Goal: Entertainment & Leisure: Consume media (video, audio)

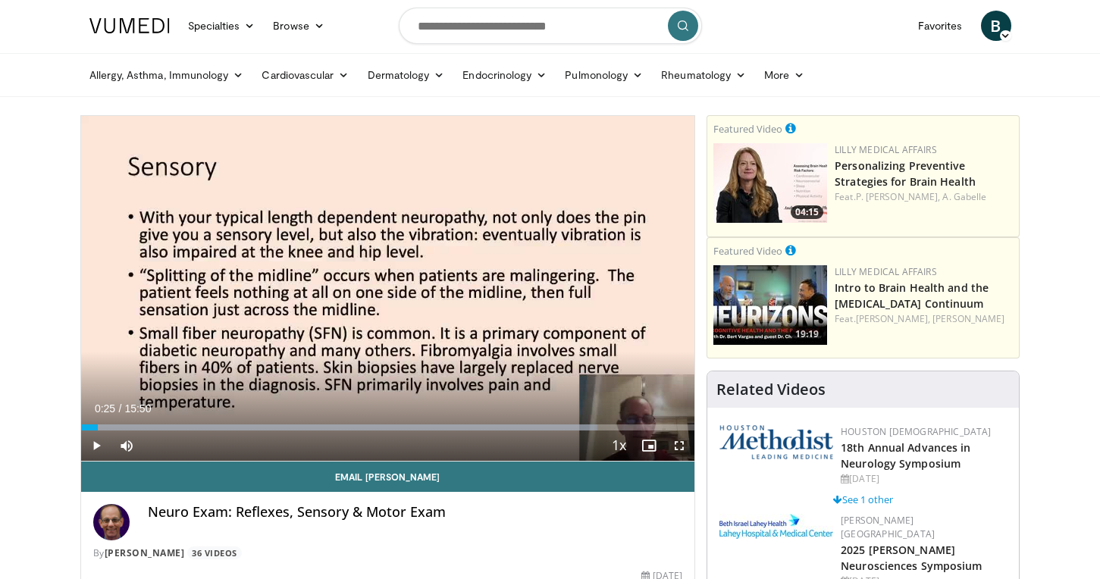
click at [94, 443] on span "Video Player" at bounding box center [96, 446] width 30 height 30
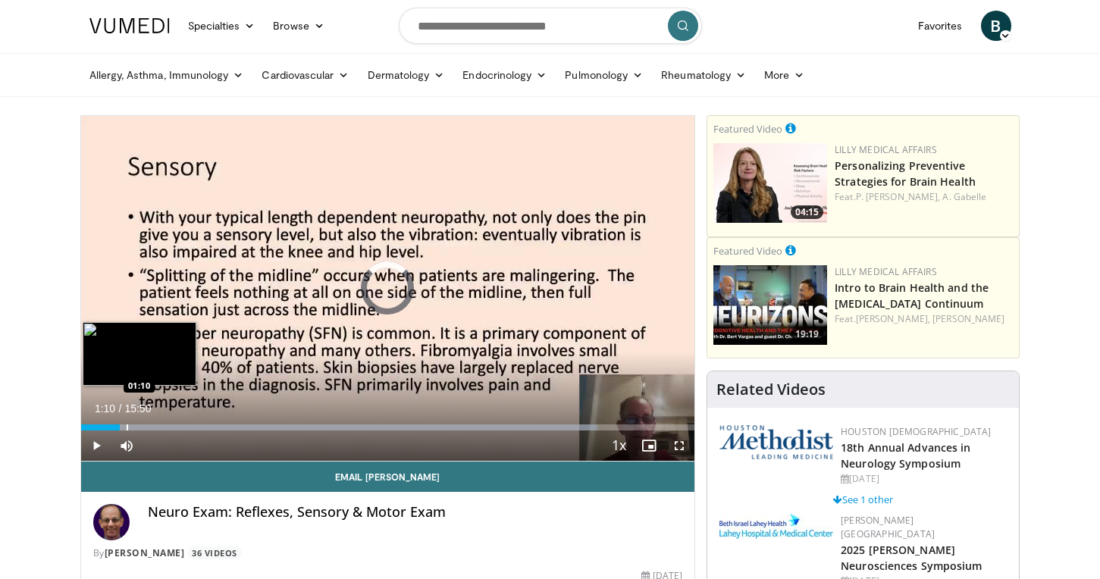
click at [127, 425] on div "Progress Bar" at bounding box center [128, 428] width 2 height 6
click at [137, 428] on div "Progress Bar" at bounding box center [138, 428] width 2 height 6
click at [157, 427] on div "Progress Bar" at bounding box center [158, 428] width 2 height 6
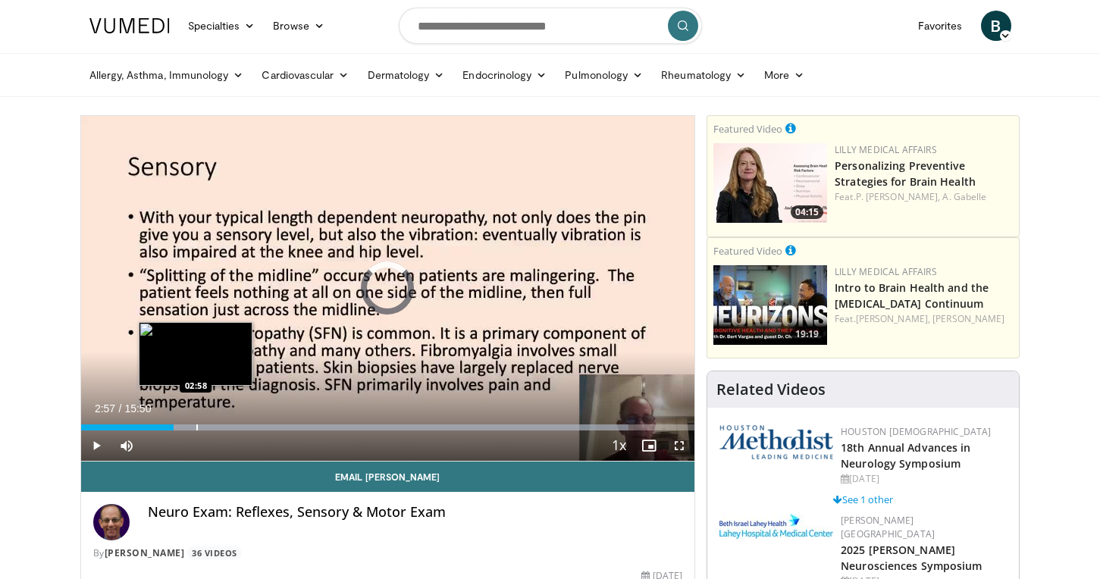
click at [195, 427] on div "Loaded : 89.29% 02:23 02:58" at bounding box center [388, 428] width 614 height 6
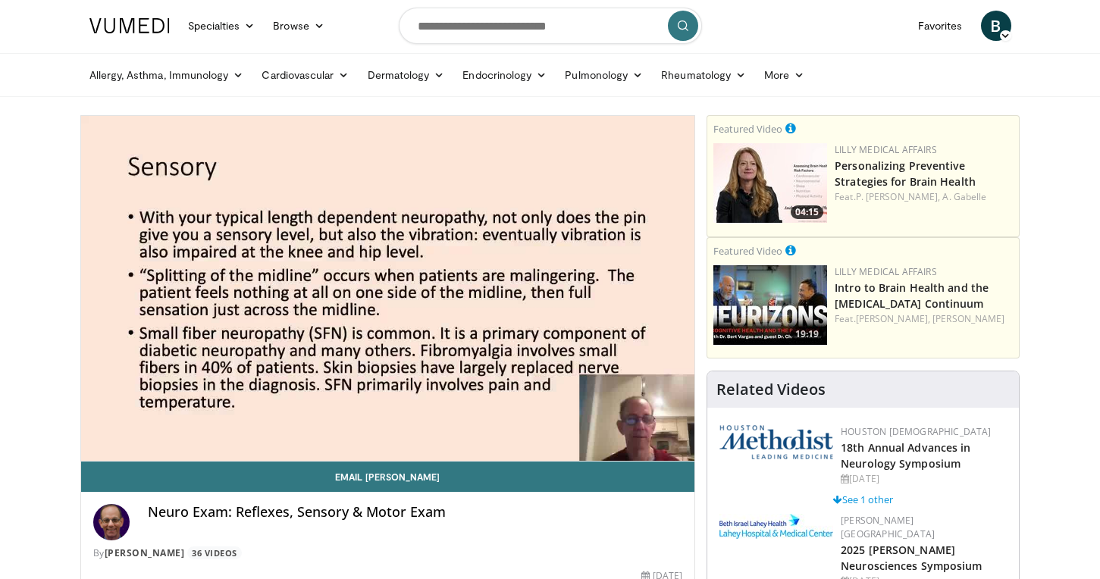
click at [238, 527] on div "Neuro Exam: Reflexes, Sensory & Motor Exam" at bounding box center [415, 522] width 535 height 36
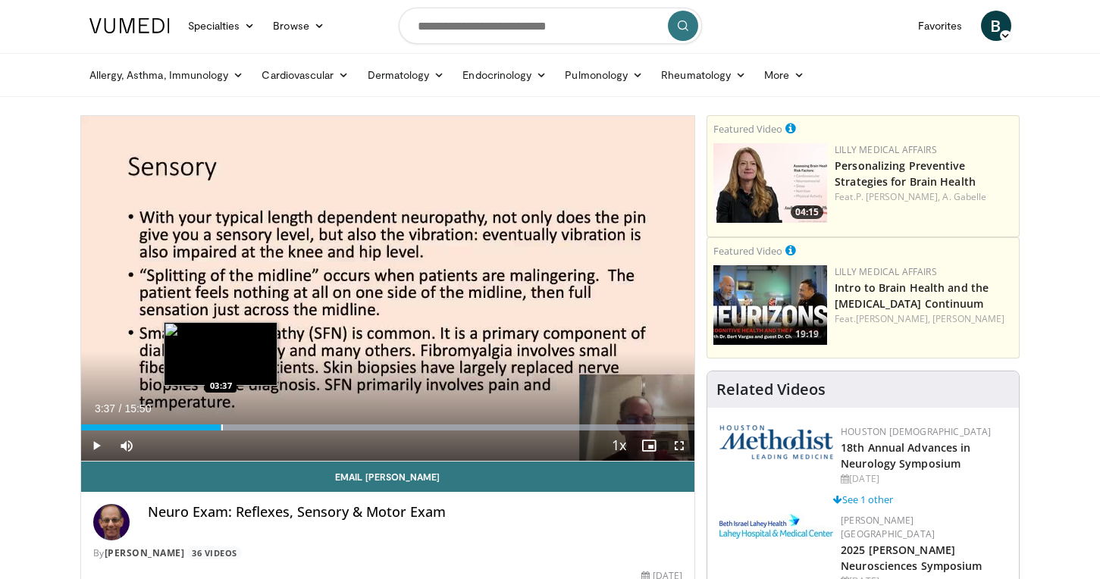
click at [221, 428] on div "Progress Bar" at bounding box center [222, 428] width 2 height 6
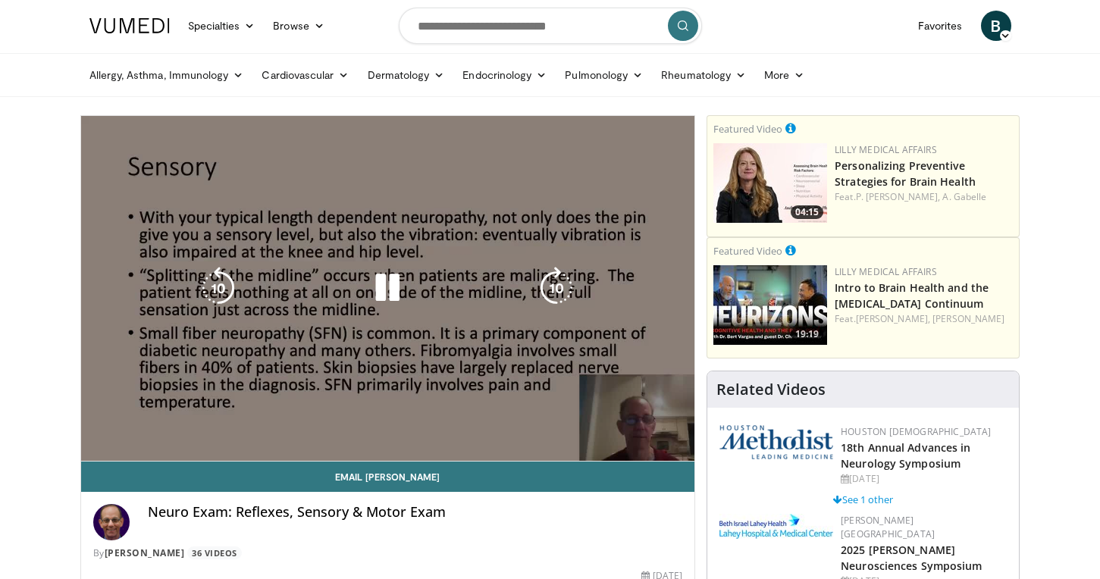
click at [234, 428] on div "10 seconds Tap to unmute" at bounding box center [388, 288] width 614 height 345
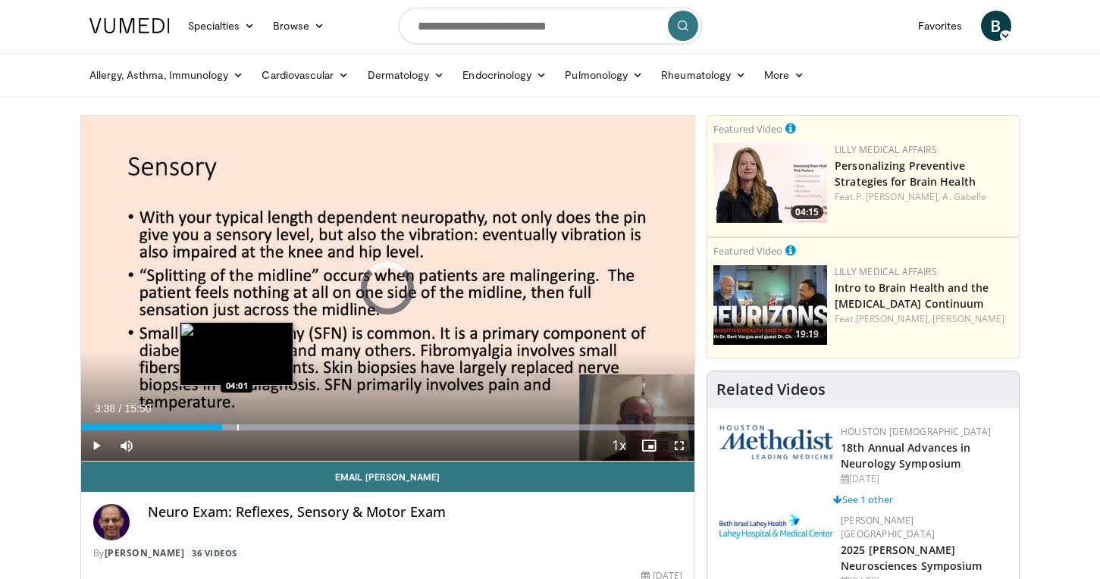
click at [237, 428] on div "Progress Bar" at bounding box center [238, 428] width 2 height 6
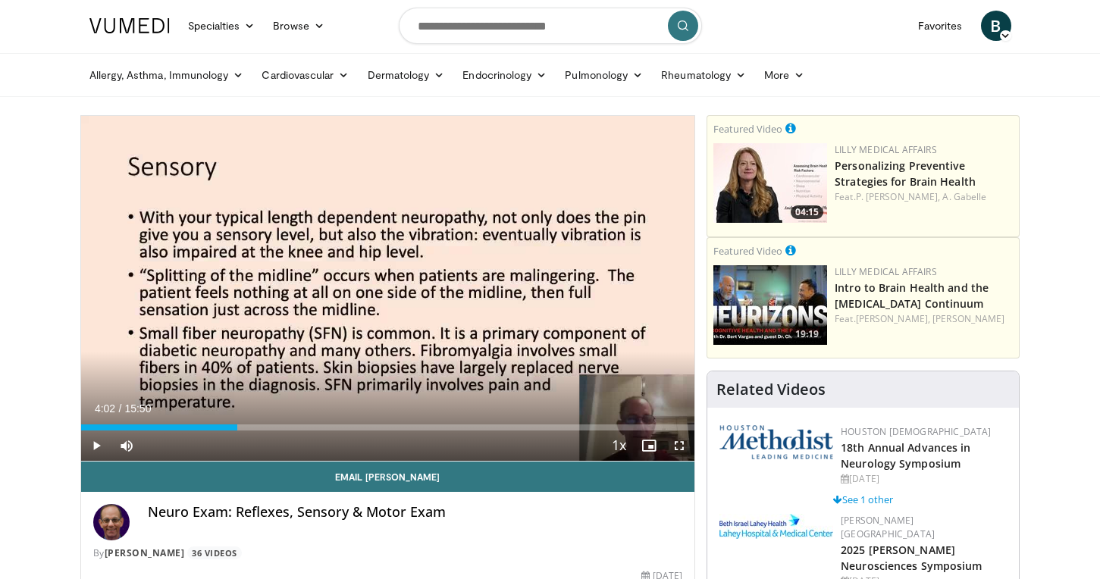
click at [93, 445] on span "Video Player" at bounding box center [96, 446] width 30 height 30
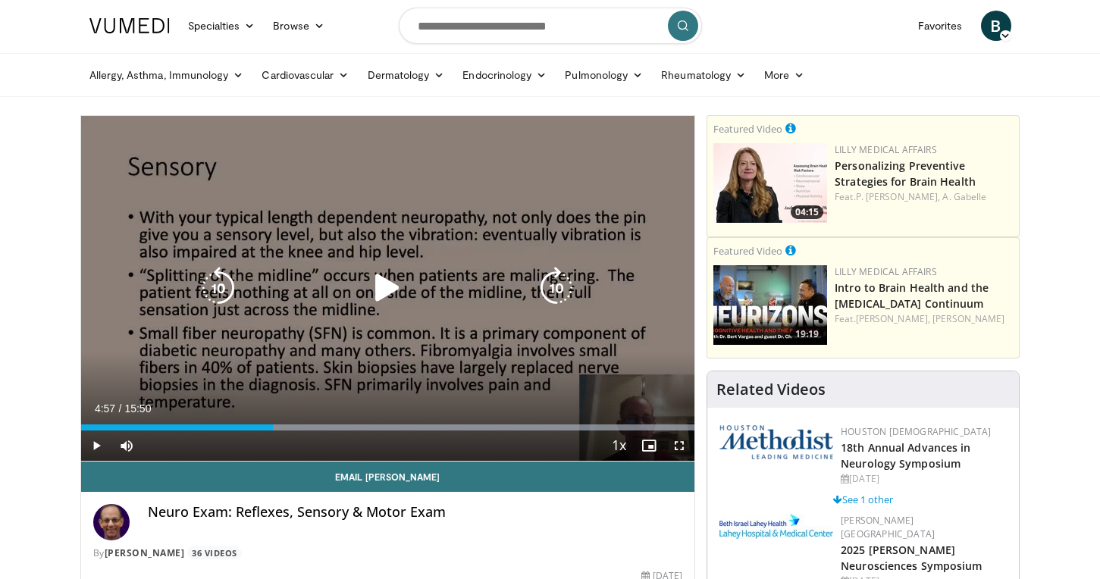
click at [272, 422] on div "Loaded : 99.96% 04:57 04:57" at bounding box center [388, 423] width 614 height 14
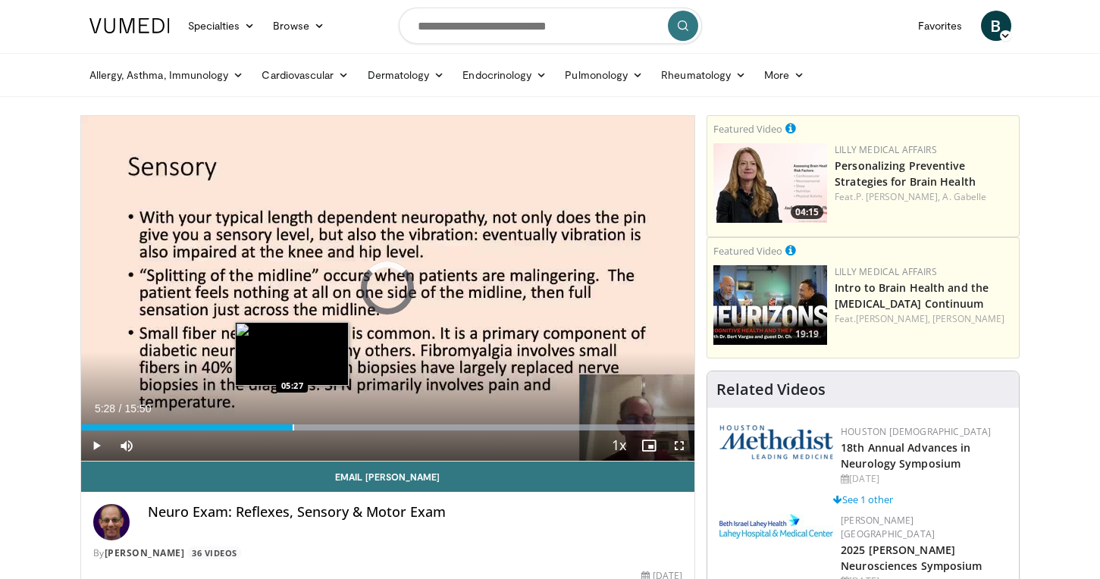
click at [293, 425] on div "Progress Bar" at bounding box center [294, 428] width 2 height 6
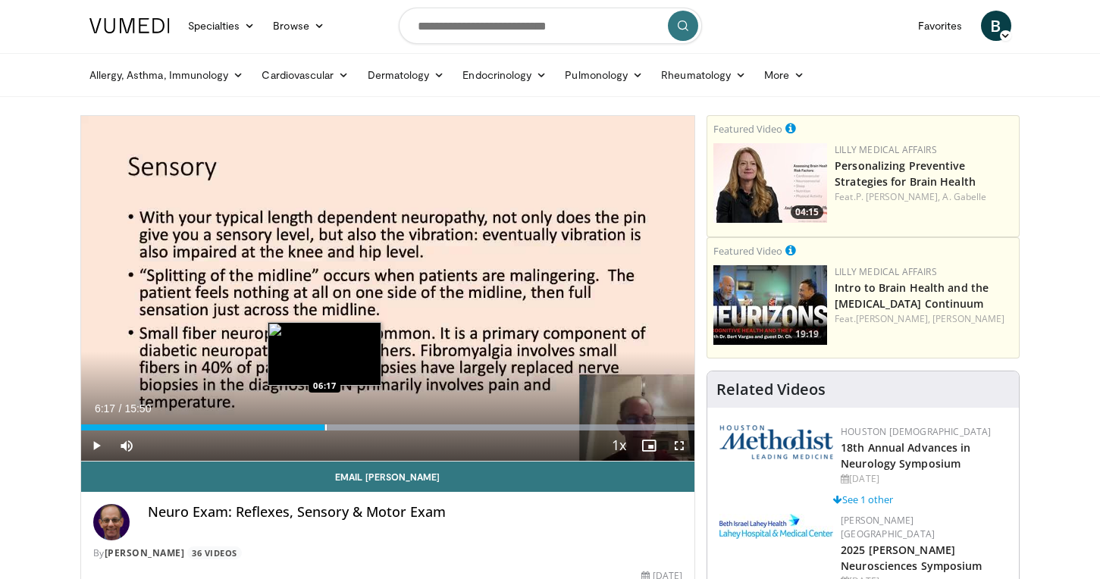
click at [325, 428] on div "Progress Bar" at bounding box center [326, 428] width 2 height 6
click at [347, 429] on div "Progress Bar" at bounding box center [348, 428] width 2 height 6
click at [341, 426] on div "Progress Bar" at bounding box center [342, 428] width 2 height 6
click at [363, 429] on div "Progress Bar" at bounding box center [364, 428] width 2 height 6
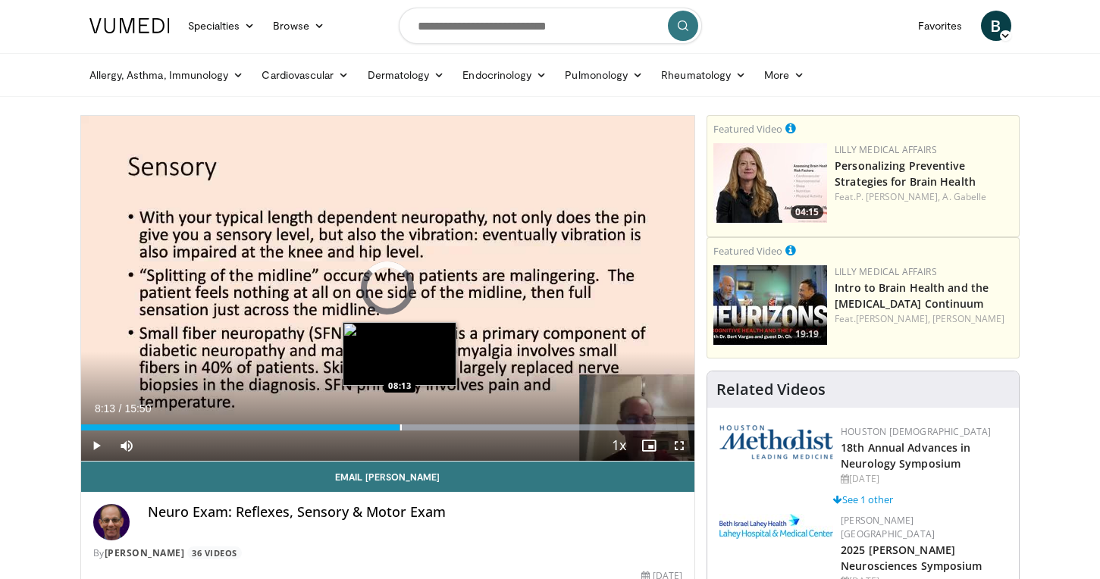
click at [400, 428] on div "Progress Bar" at bounding box center [401, 428] width 2 height 6
click at [419, 425] on div "Progress Bar" at bounding box center [420, 428] width 2 height 6
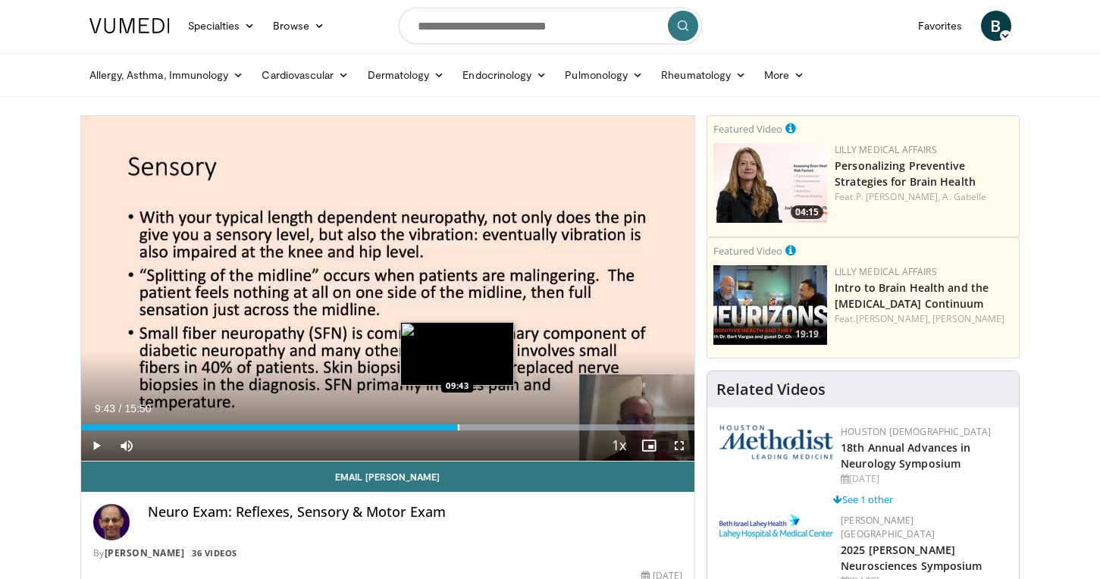
click at [458, 429] on div "Progress Bar" at bounding box center [459, 428] width 2 height 6
click at [491, 425] on div "Progress Bar" at bounding box center [492, 428] width 2 height 6
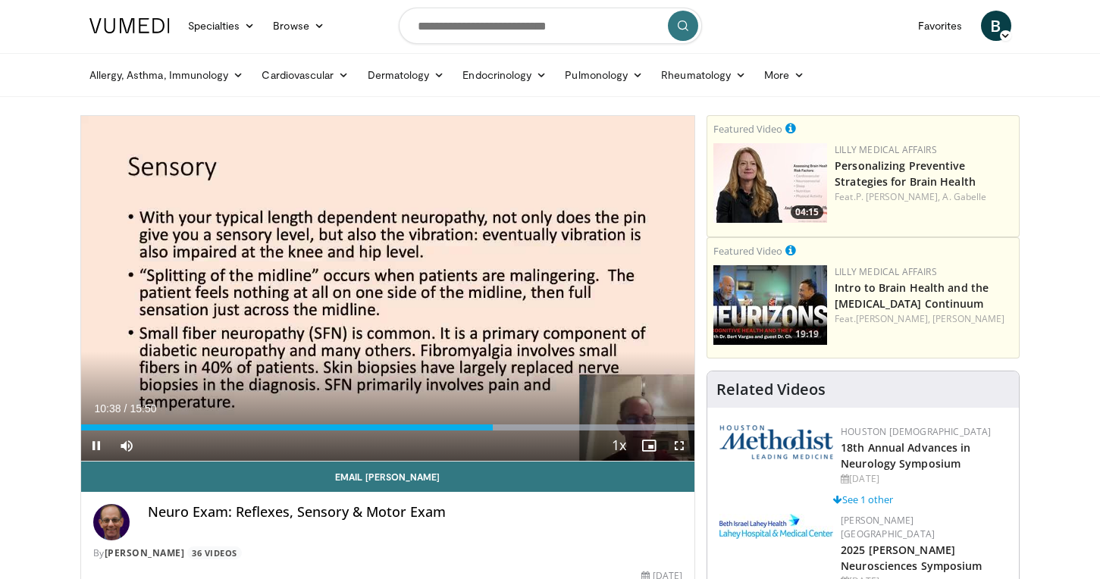
click at [94, 445] on span "Video Player" at bounding box center [96, 446] width 30 height 30
click at [93, 447] on span "Video Player" at bounding box center [96, 446] width 30 height 30
click at [515, 429] on div "Progress Bar" at bounding box center [516, 428] width 2 height 6
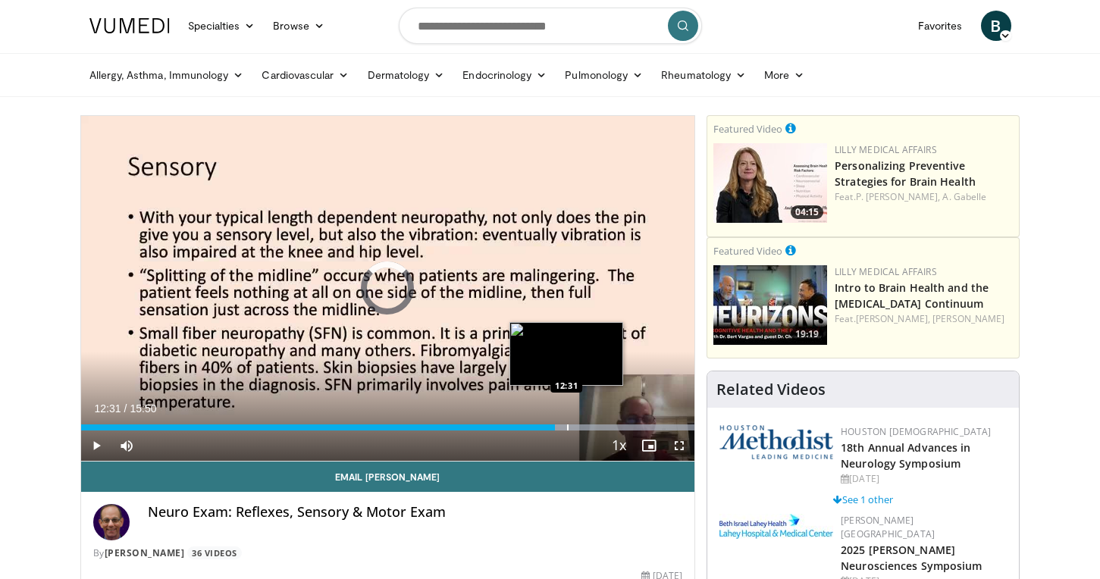
click at [567, 428] on div "Progress Bar" at bounding box center [568, 428] width 2 height 6
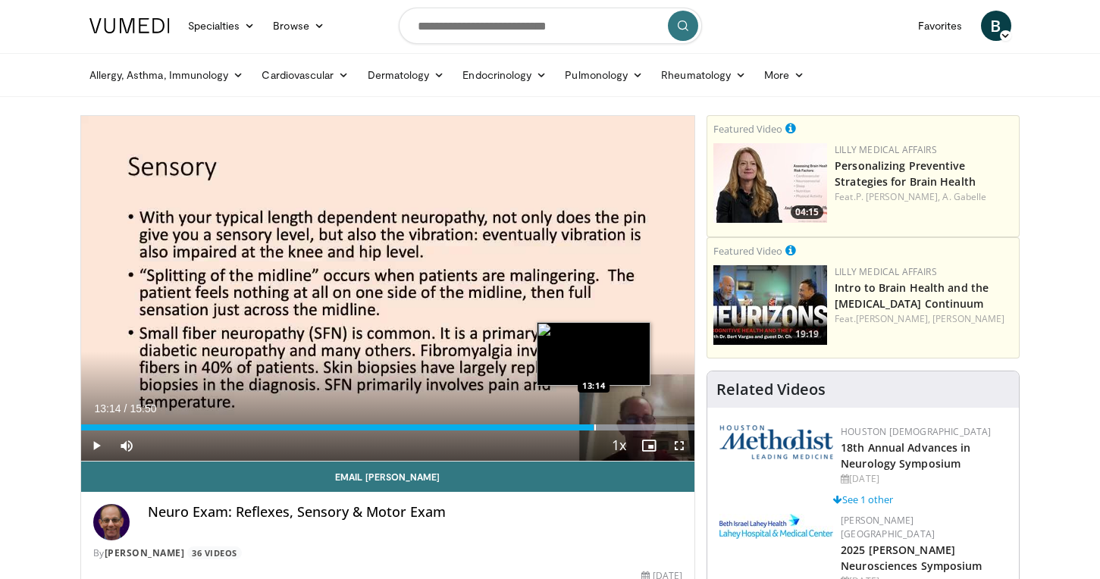
click at [595, 428] on div "Progress Bar" at bounding box center [596, 428] width 2 height 6
click at [614, 425] on div "Progress Bar" at bounding box center [615, 428] width 2 height 6
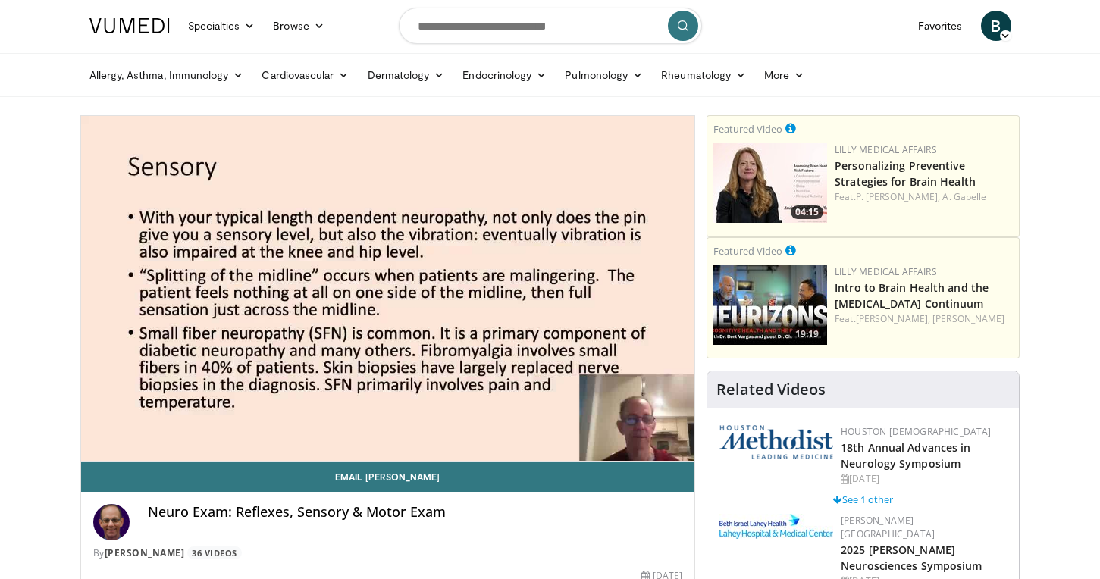
click at [520, 530] on div "Neuro Exam: Reflexes, Sensory & Motor Exam" at bounding box center [415, 522] width 535 height 36
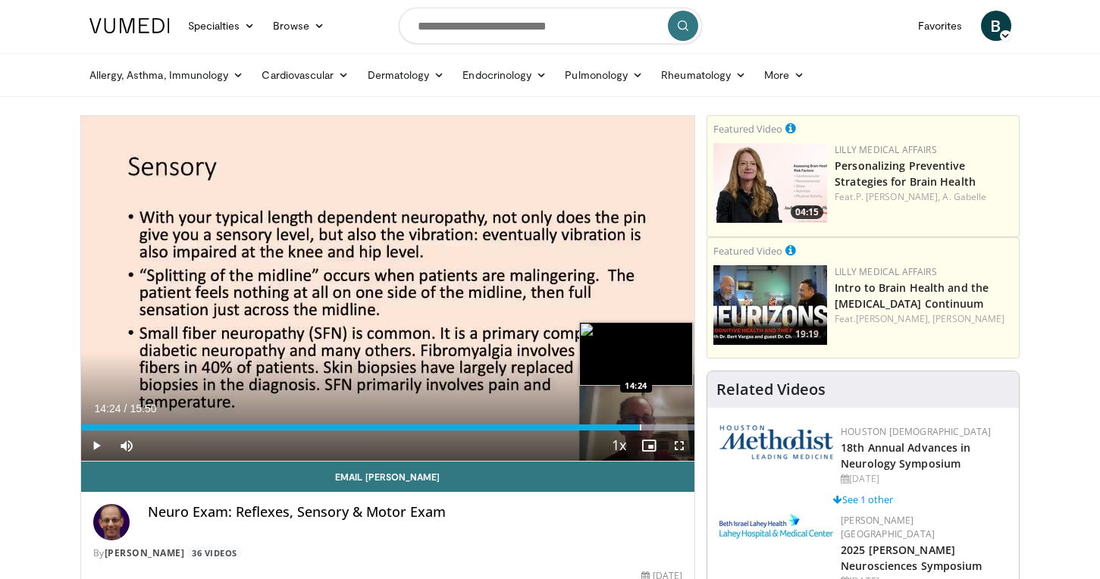
click at [640, 427] on div "Progress Bar" at bounding box center [641, 428] width 2 height 6
click at [668, 427] on div "Progress Bar" at bounding box center [669, 428] width 2 height 6
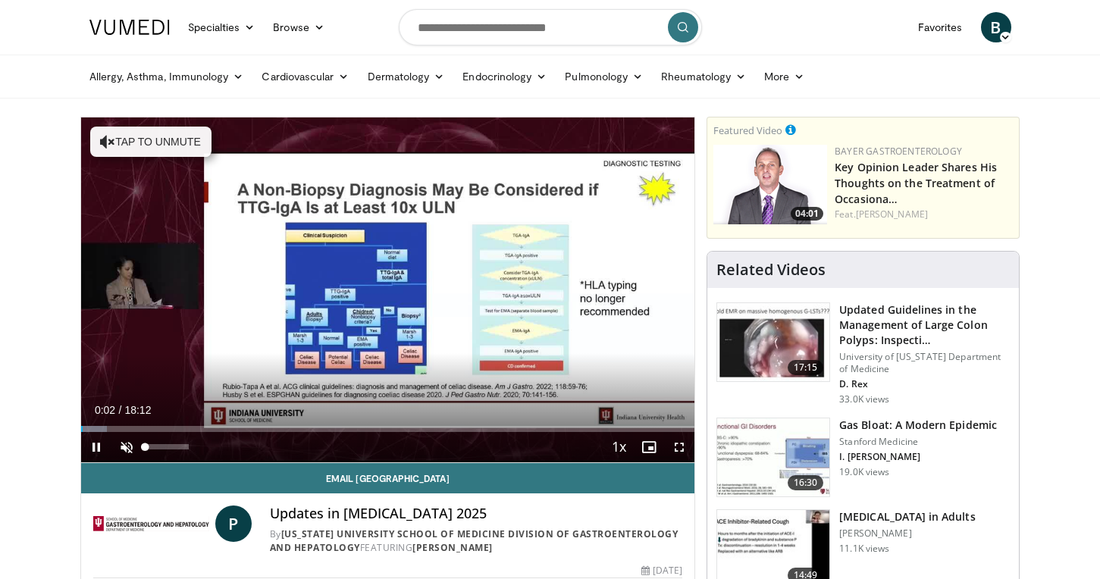
click at [119, 444] on span "Video Player" at bounding box center [126, 447] width 30 height 30
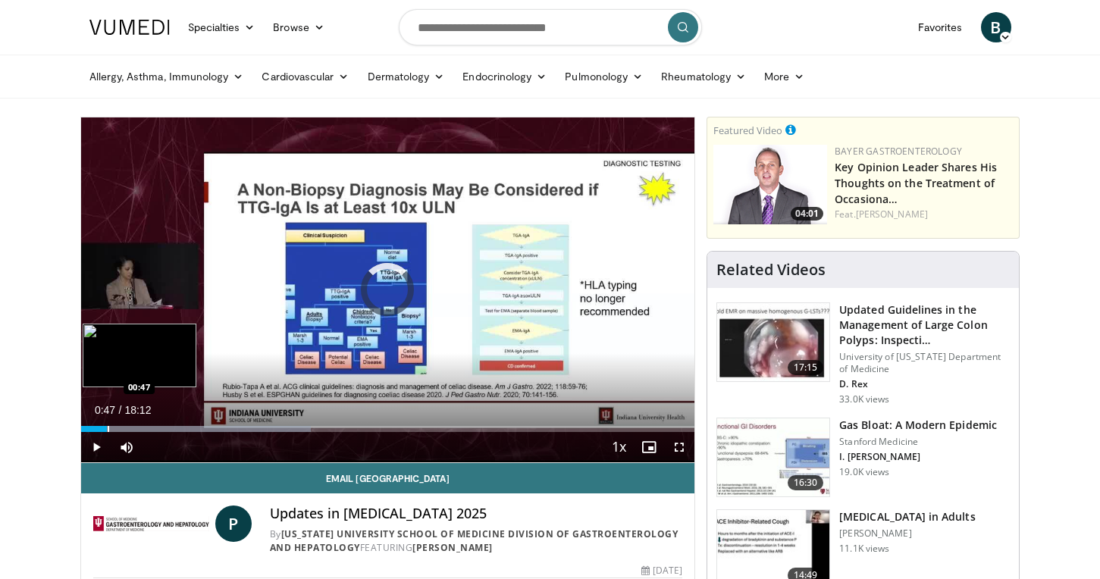
click at [108, 429] on div "Progress Bar" at bounding box center [109, 429] width 2 height 6
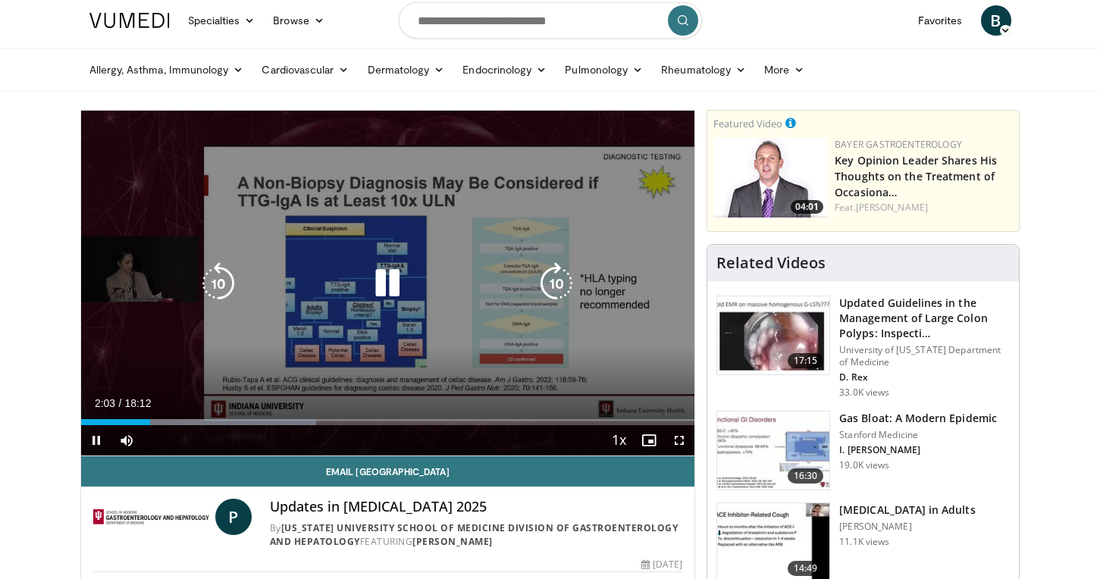
scroll to position [8, 0]
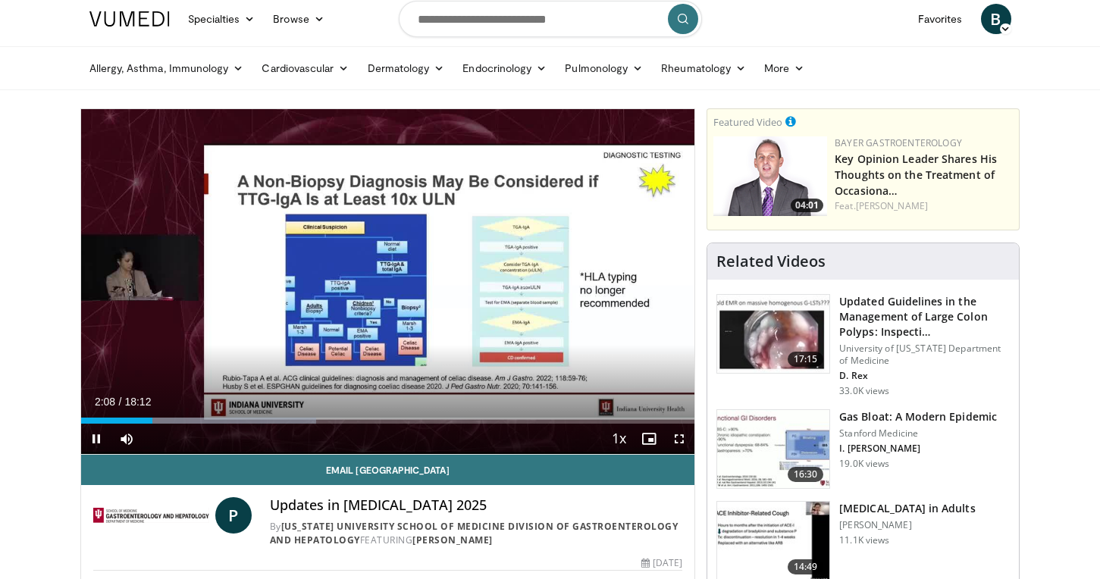
click at [96, 440] on span "Video Player" at bounding box center [96, 439] width 30 height 30
click at [96, 438] on span "Video Player" at bounding box center [96, 439] width 30 height 30
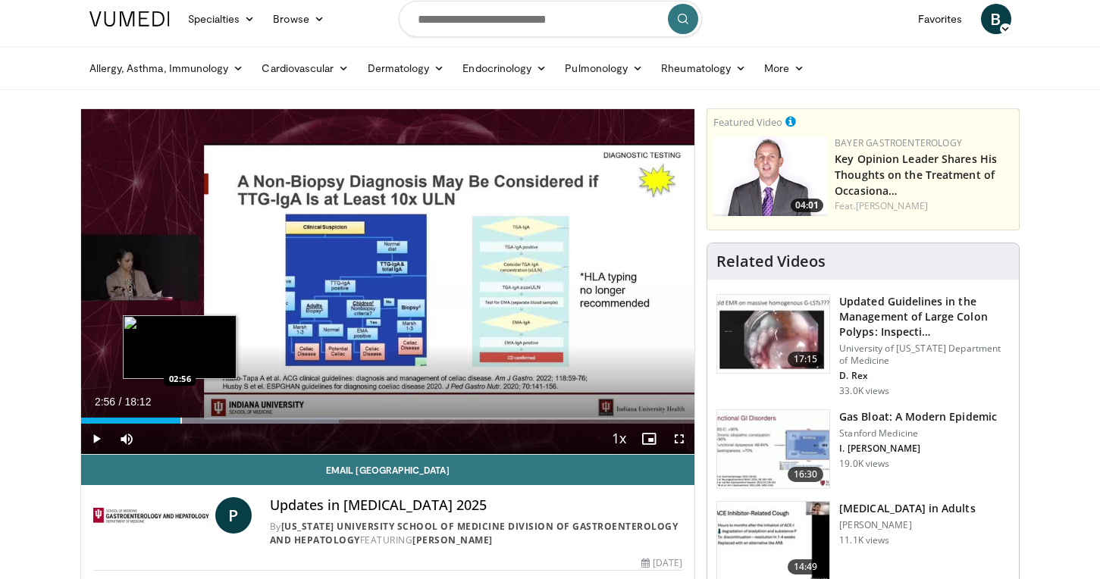
click at [181, 421] on div "Progress Bar" at bounding box center [182, 421] width 2 height 6
click at [196, 421] on div "Progress Bar" at bounding box center [197, 421] width 2 height 6
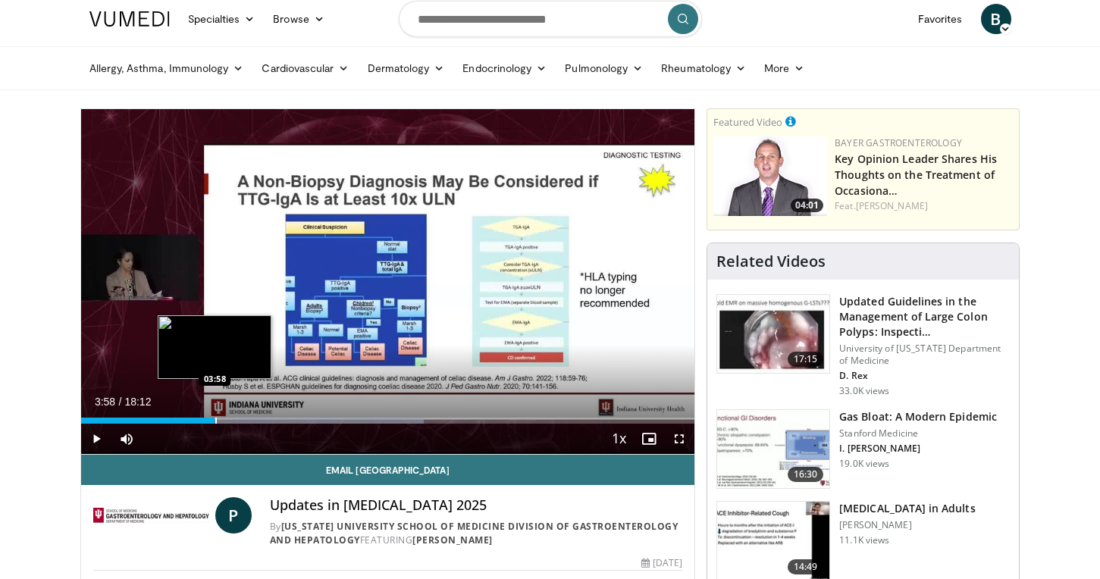
click at [215, 421] on div "Progress Bar" at bounding box center [216, 421] width 2 height 6
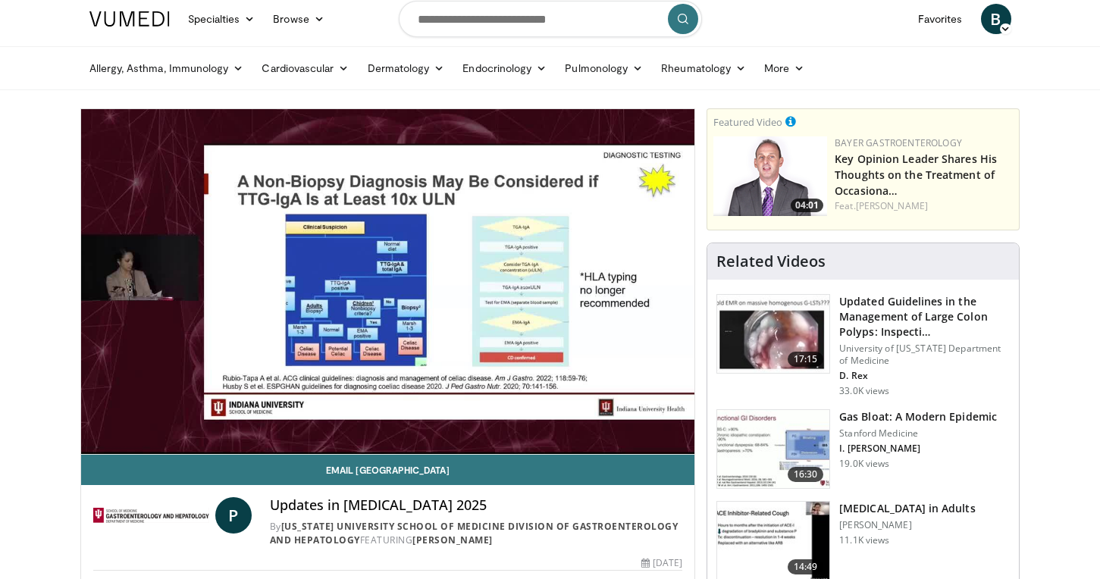
click at [235, 422] on video-js "**********" at bounding box center [388, 282] width 614 height 346
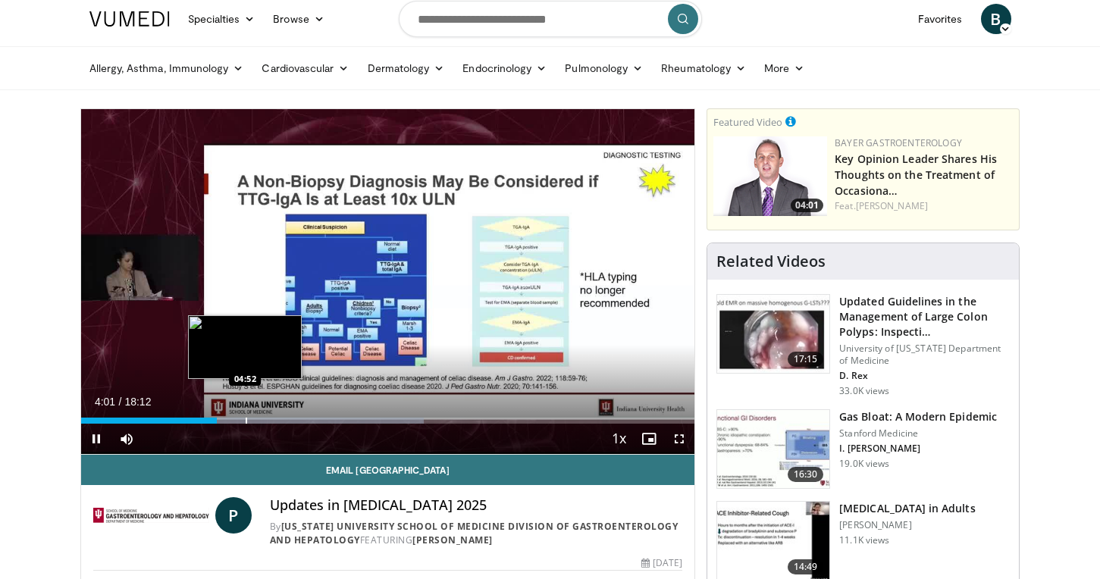
click at [246, 422] on div "Progress Bar" at bounding box center [247, 421] width 2 height 6
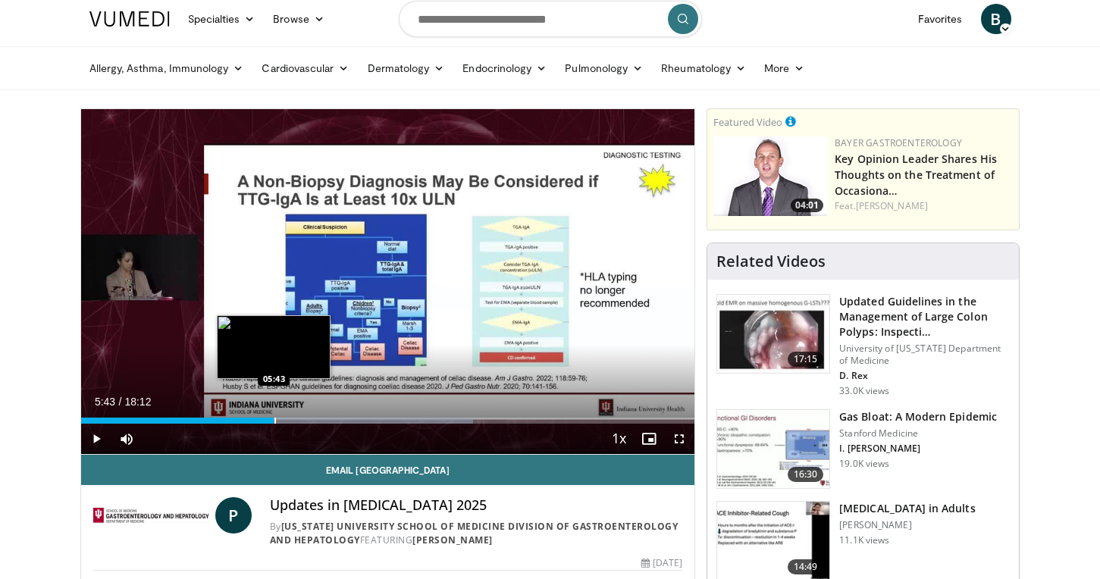
click at [275, 423] on div "Progress Bar" at bounding box center [276, 421] width 2 height 6
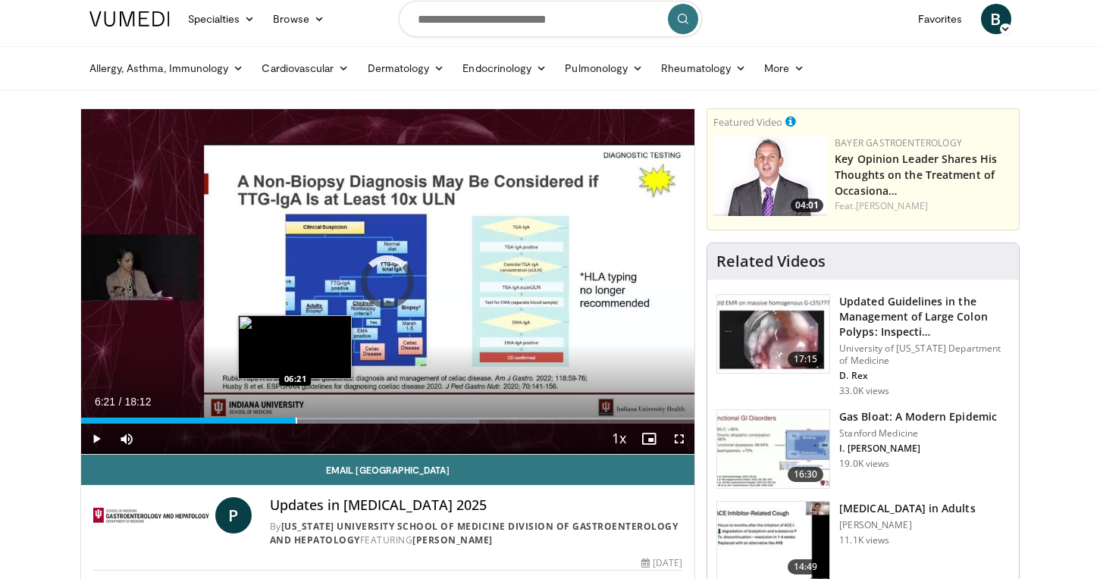
click at [296, 423] on div "Progress Bar" at bounding box center [297, 421] width 2 height 6
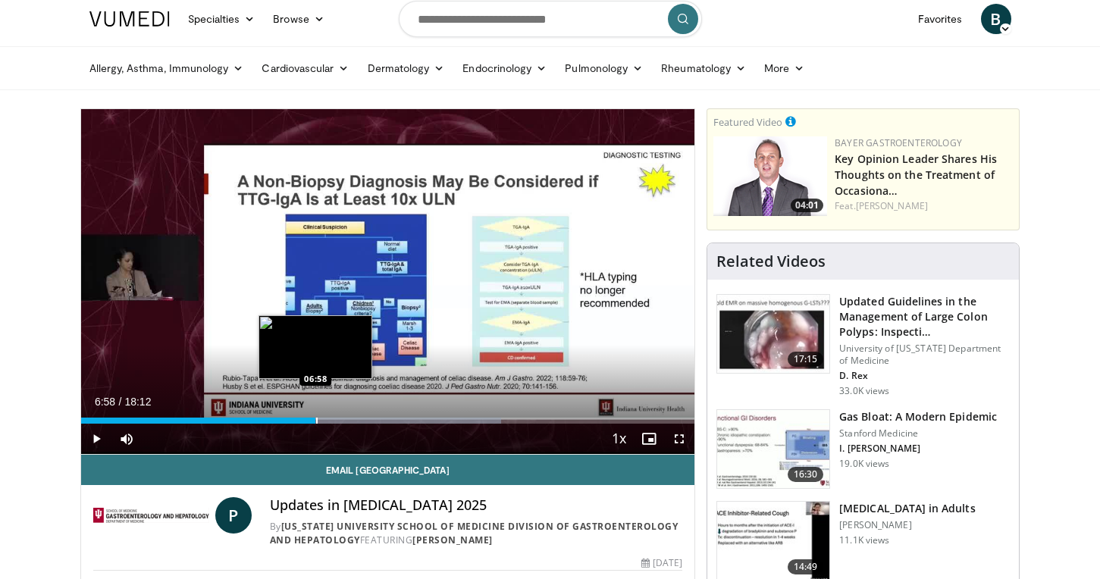
click at [316, 422] on div "Progress Bar" at bounding box center [317, 421] width 2 height 6
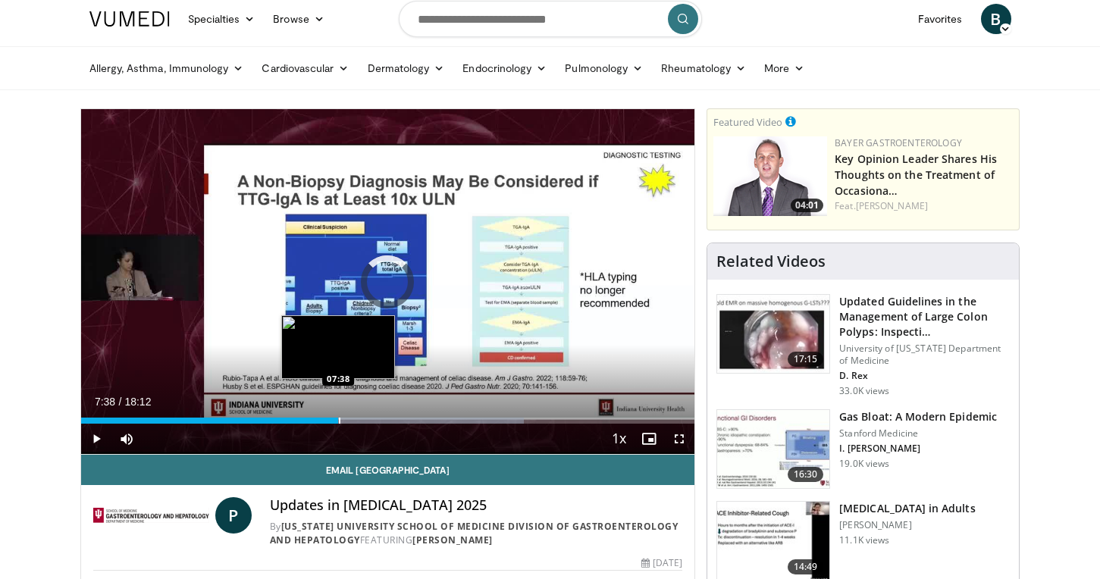
click at [339, 422] on div "Progress Bar" at bounding box center [340, 421] width 2 height 6
click at [360, 423] on div "Progress Bar" at bounding box center [361, 421] width 2 height 6
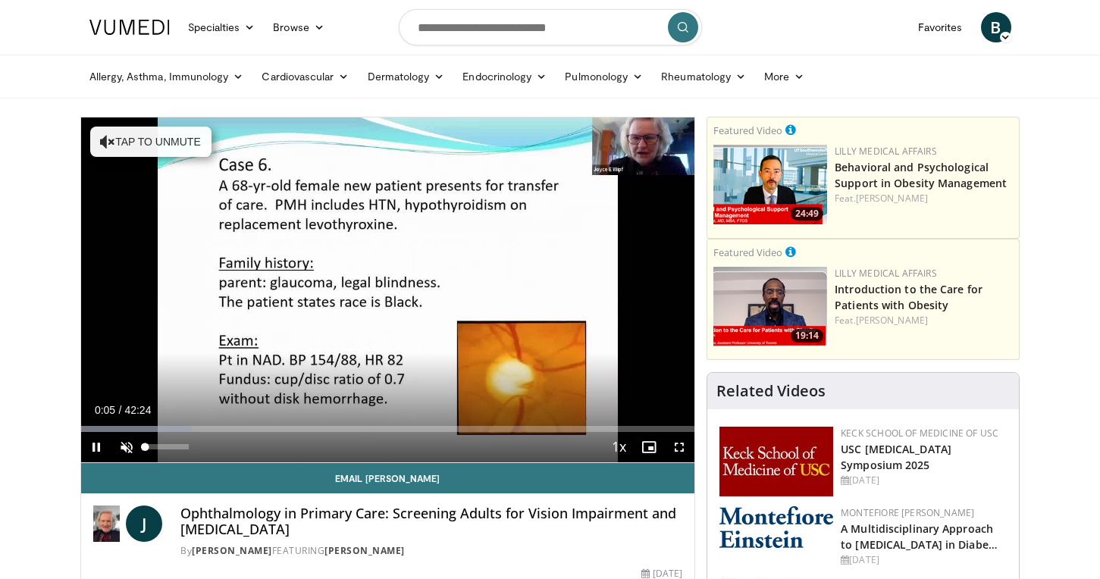
click at [127, 451] on span "Video Player" at bounding box center [126, 447] width 30 height 30
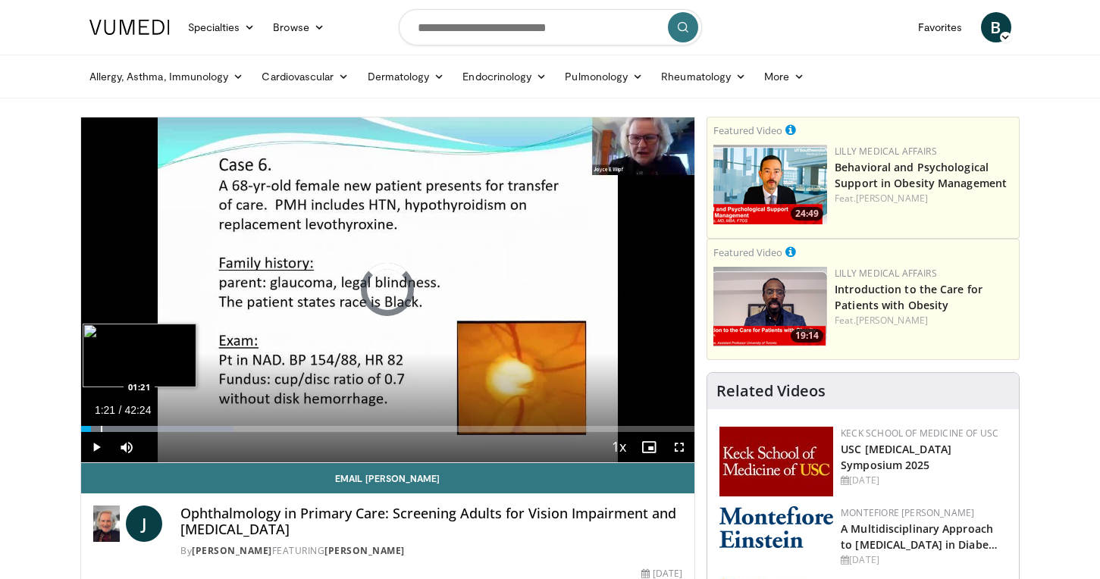
click at [101, 429] on div "Progress Bar" at bounding box center [102, 429] width 2 height 6
click at [111, 429] on div "Progress Bar" at bounding box center [112, 429] width 2 height 6
click at [98, 449] on span "Video Player" at bounding box center [96, 447] width 30 height 30
